Goal: Find specific page/section: Find specific page/section

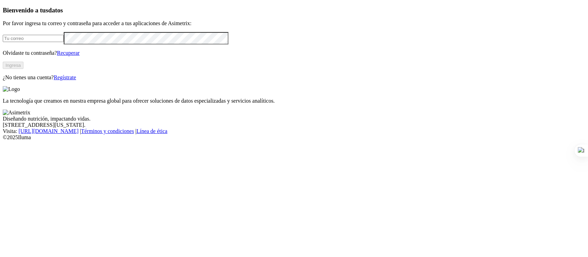
type input "[PERSON_NAME][EMAIL_ADDRESS][PERSON_NAME][DOMAIN_NAME]"
click at [23, 69] on button "Ingresa" at bounding box center [13, 65] width 21 height 7
